Goal: Transaction & Acquisition: Purchase product/service

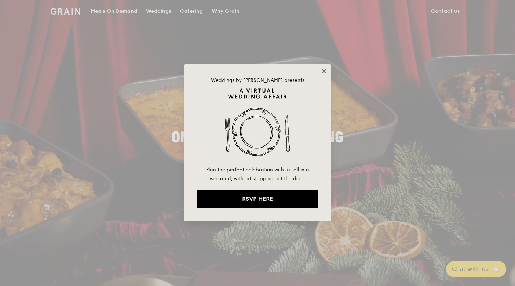
click at [323, 71] on icon at bounding box center [324, 71] width 4 height 4
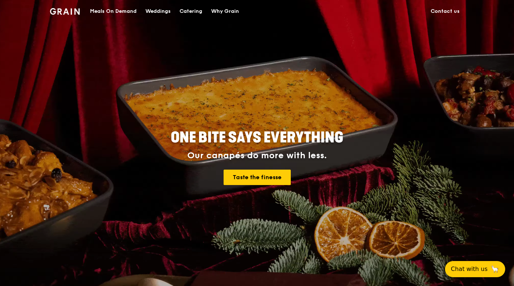
click at [190, 13] on div "Catering" at bounding box center [190, 11] width 23 height 22
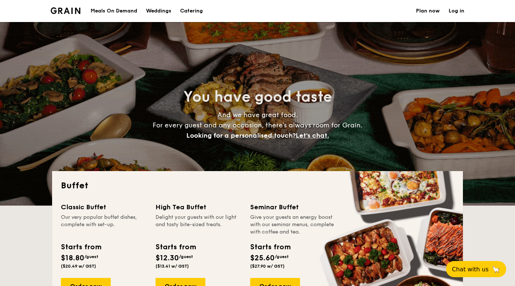
select select
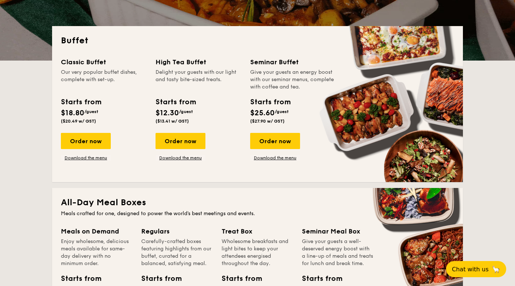
scroll to position [155, 0]
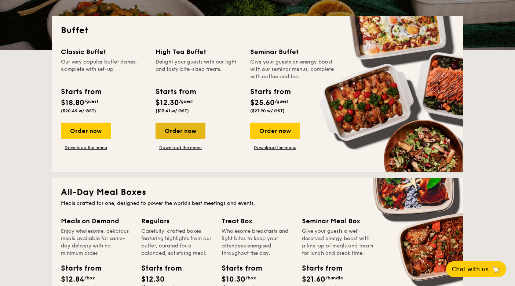
click at [172, 124] on div "Order now" at bounding box center [181, 131] width 50 height 16
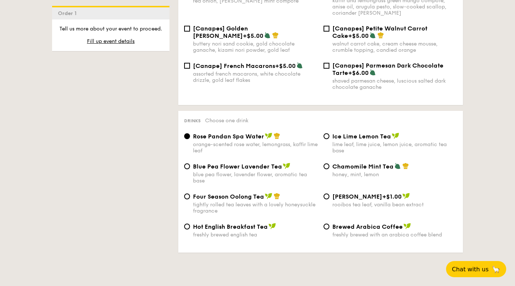
scroll to position [1128, 0]
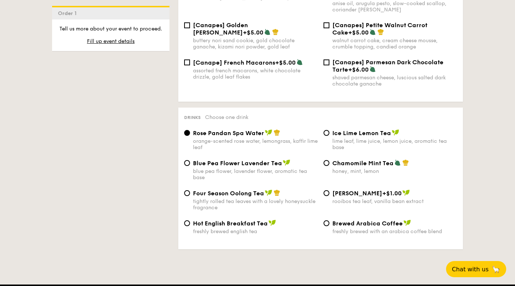
scroll to position [155, 0]
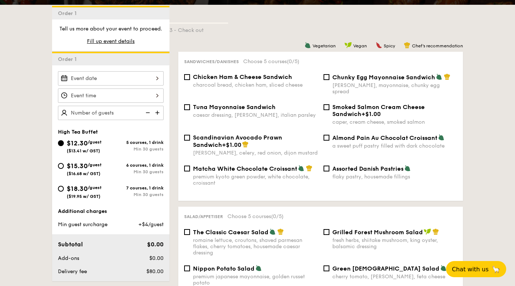
select select
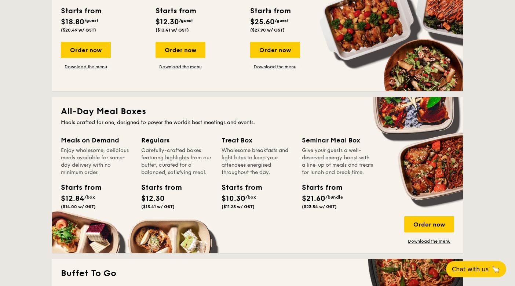
scroll to position [238, 0]
